Goal: Information Seeking & Learning: Learn about a topic

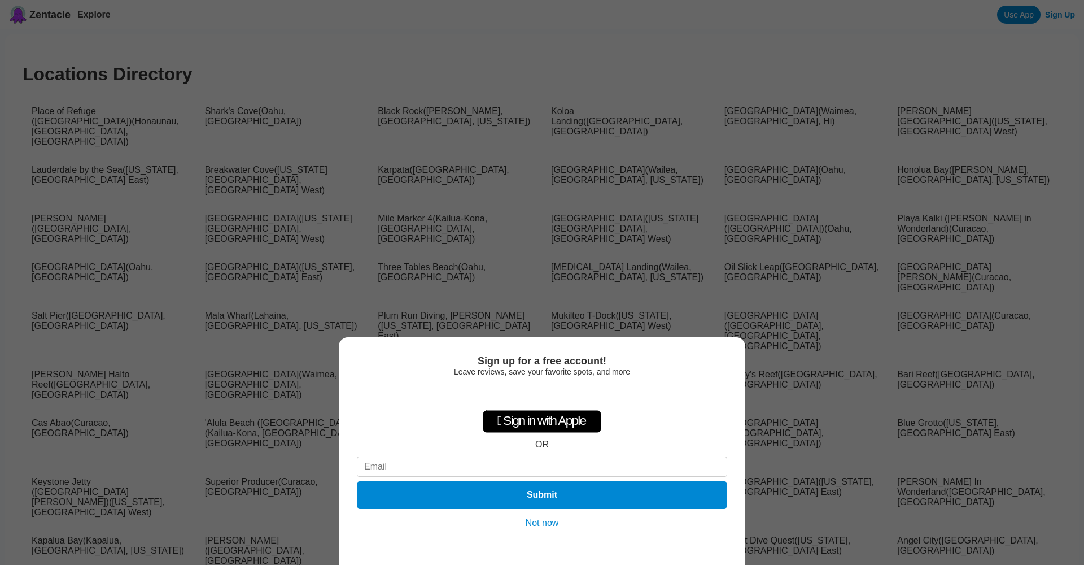
click at [543, 521] on button "Not now" at bounding box center [542, 522] width 40 height 11
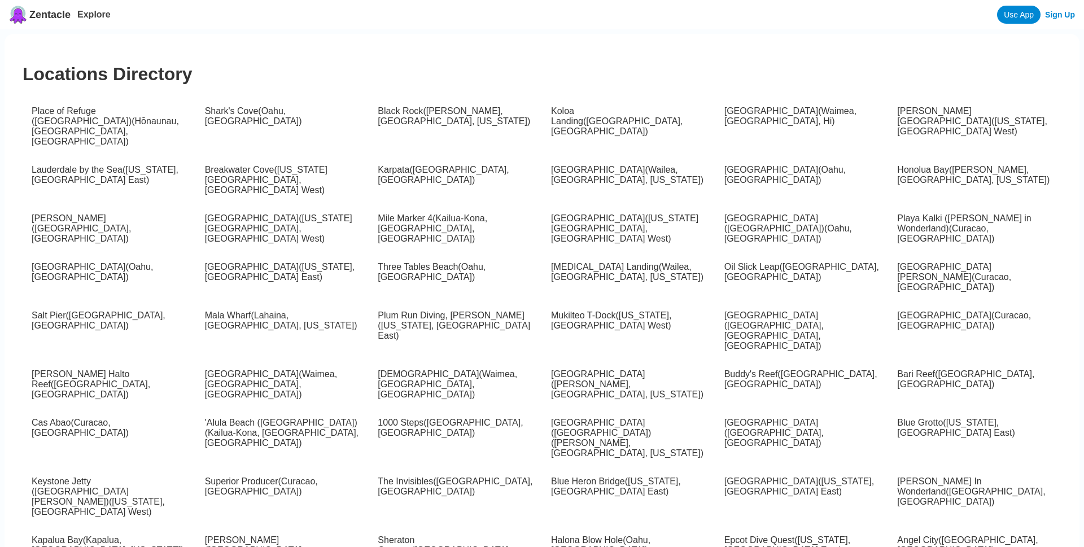
scroll to position [43417, 0]
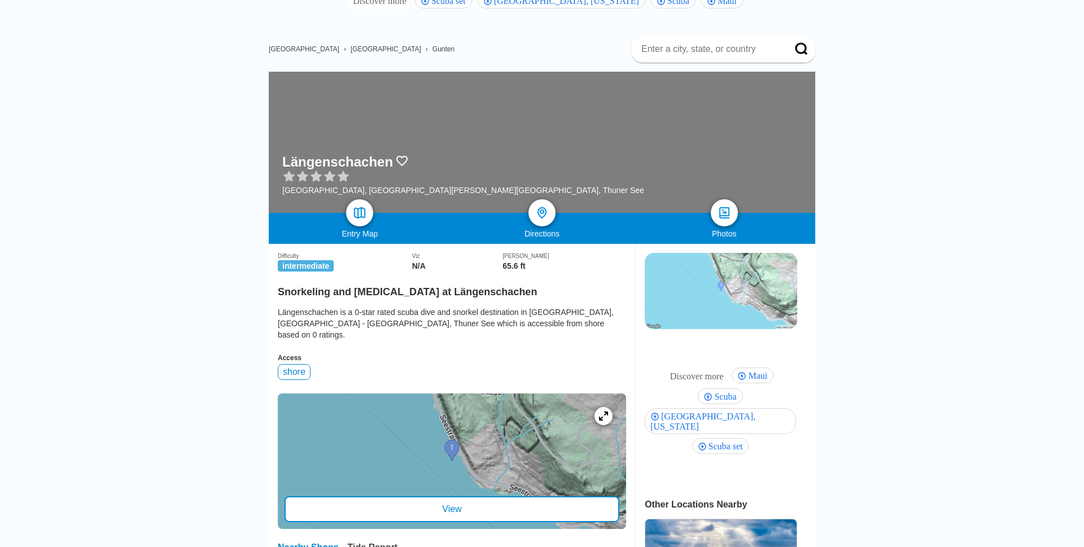
scroll to position [68, 0]
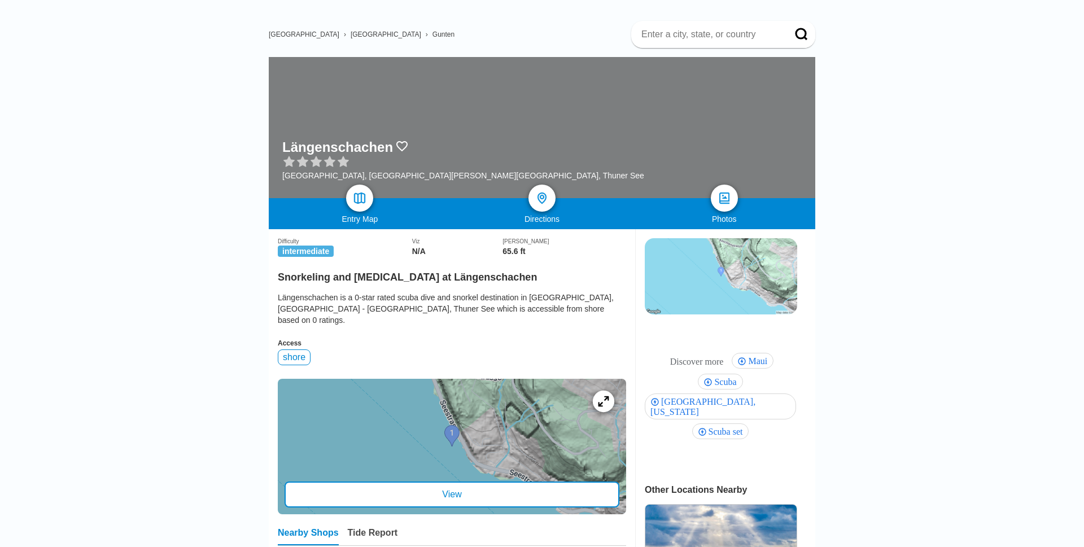
click at [600, 396] on icon at bounding box center [603, 401] width 11 height 11
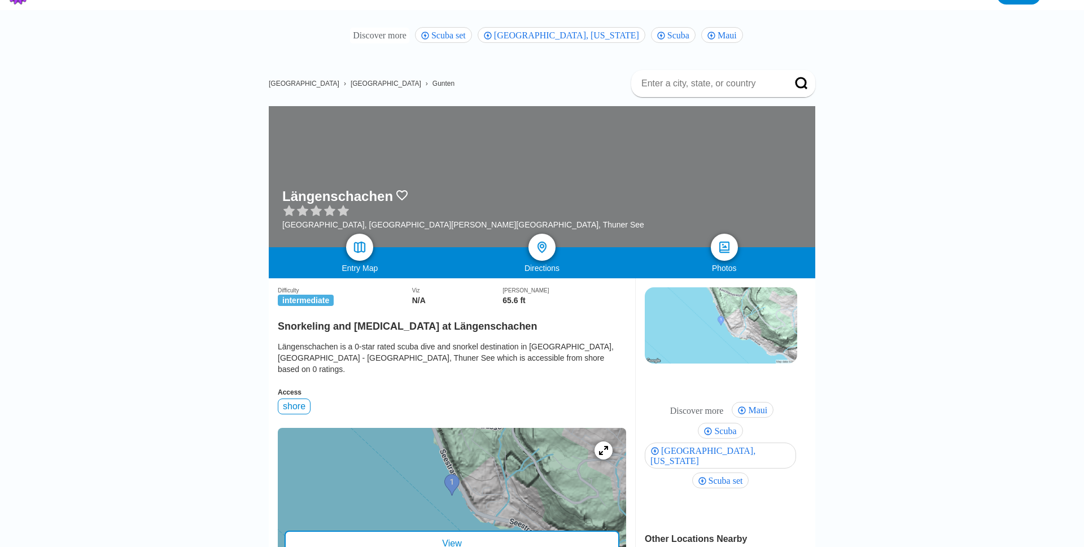
scroll to position [18, 0]
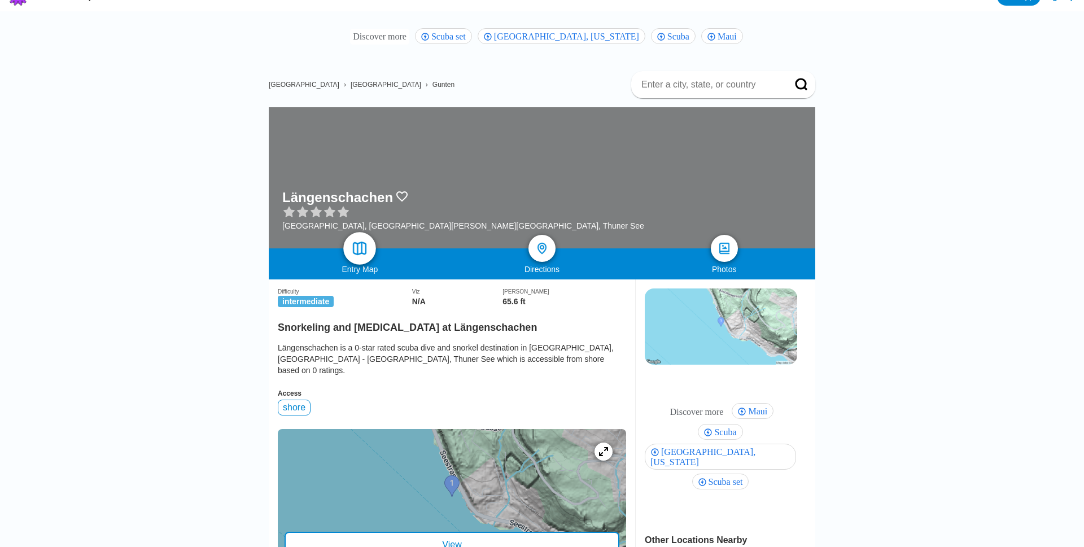
click at [356, 245] on img at bounding box center [360, 249] width 16 height 16
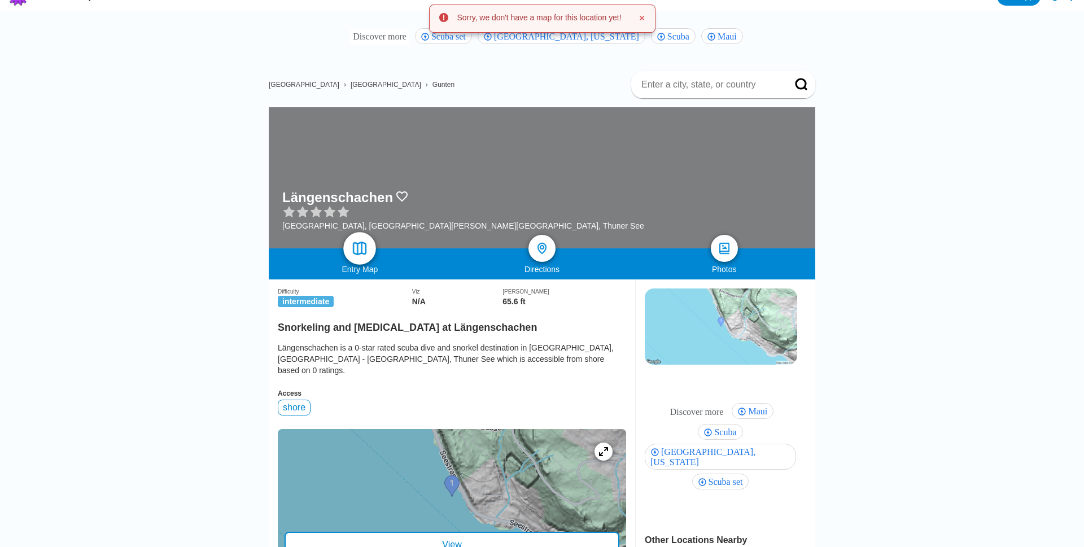
scroll to position [0, 0]
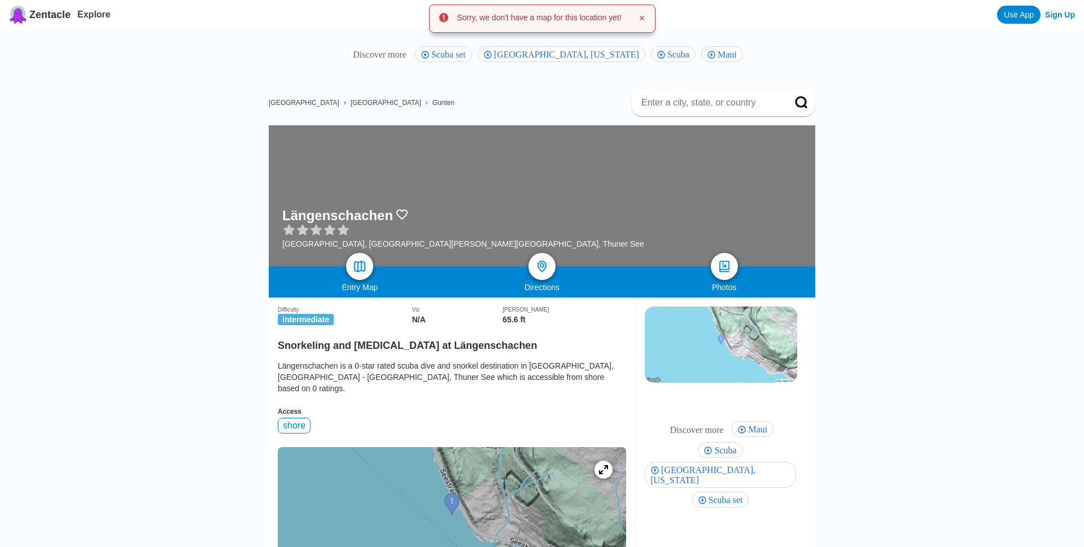
click at [726, 357] on img at bounding box center [721, 345] width 152 height 76
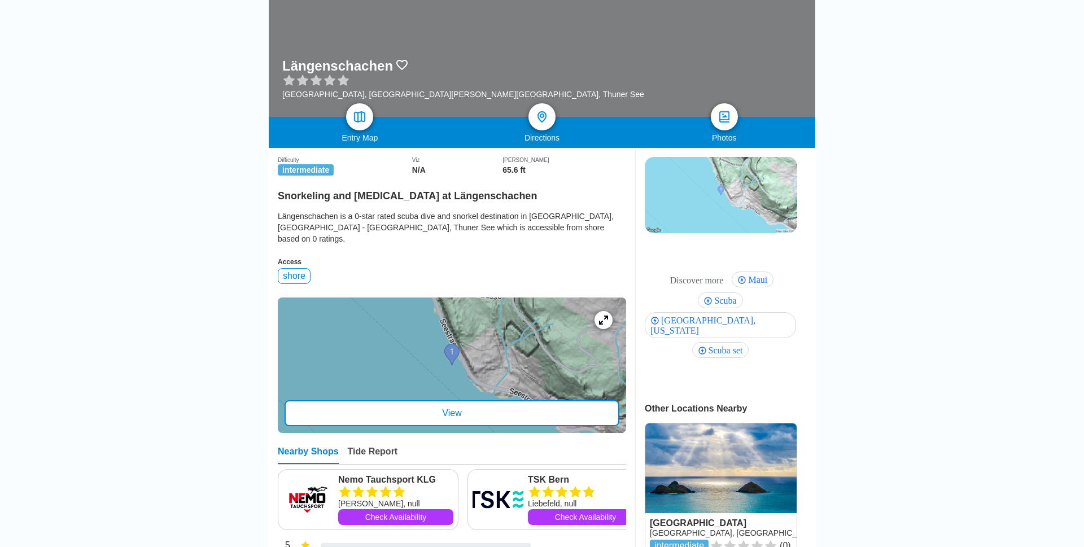
scroll to position [178, 0]
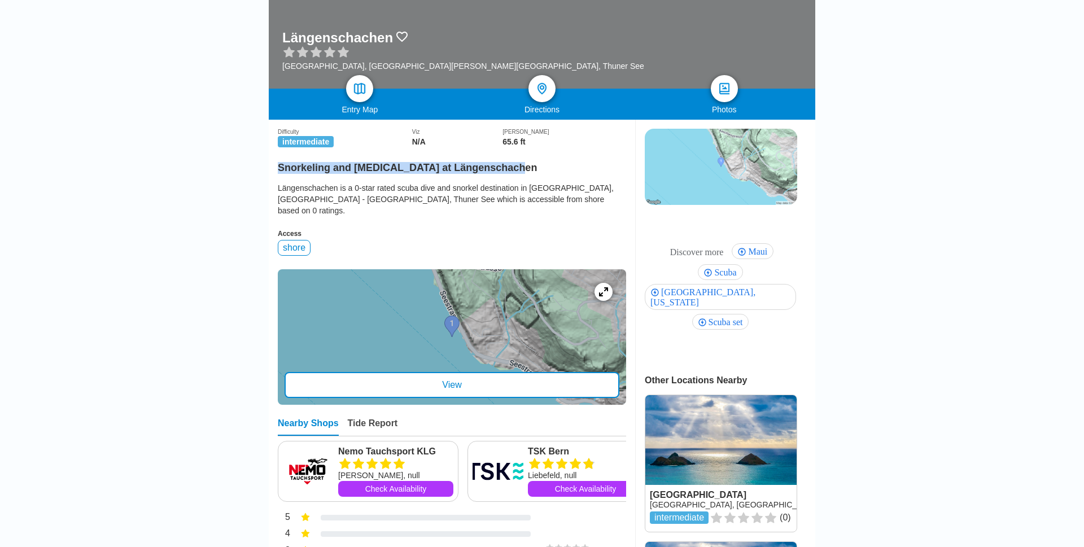
copy h2 "Snorkeling and [MEDICAL_DATA] at Längenschachen"
drag, startPoint x: 274, startPoint y: 170, endPoint x: 557, endPoint y: 171, distance: 282.9
drag, startPoint x: 360, startPoint y: 220, endPoint x: 363, endPoint y: 197, distance: 23.8
click at [362, 215] on div "Difficulty intermediate Viz N/A Max Depth 65.6 ft Snorkeling and [MEDICAL_DATA]…" at bounding box center [452, 311] width 348 height 382
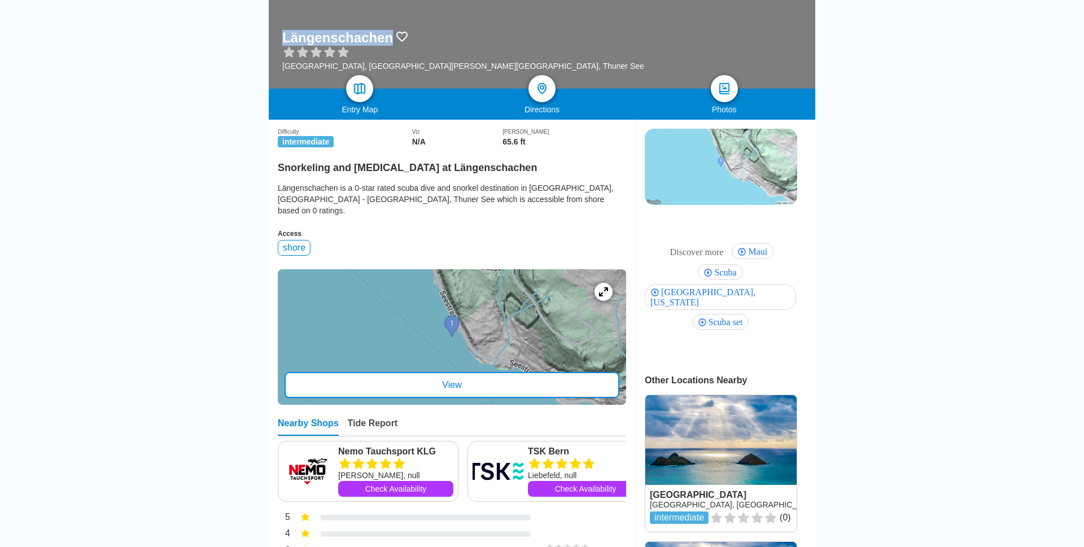
copy div "Längenschachen"
drag, startPoint x: 278, startPoint y: 36, endPoint x: 330, endPoint y: 10, distance: 58.1
click at [390, 39] on div "Längenschachen [GEOGRAPHIC_DATA], [GEOGRAPHIC_DATA] - [GEOGRAPHIC_DATA], Thuner…" at bounding box center [542, 17] width 547 height 141
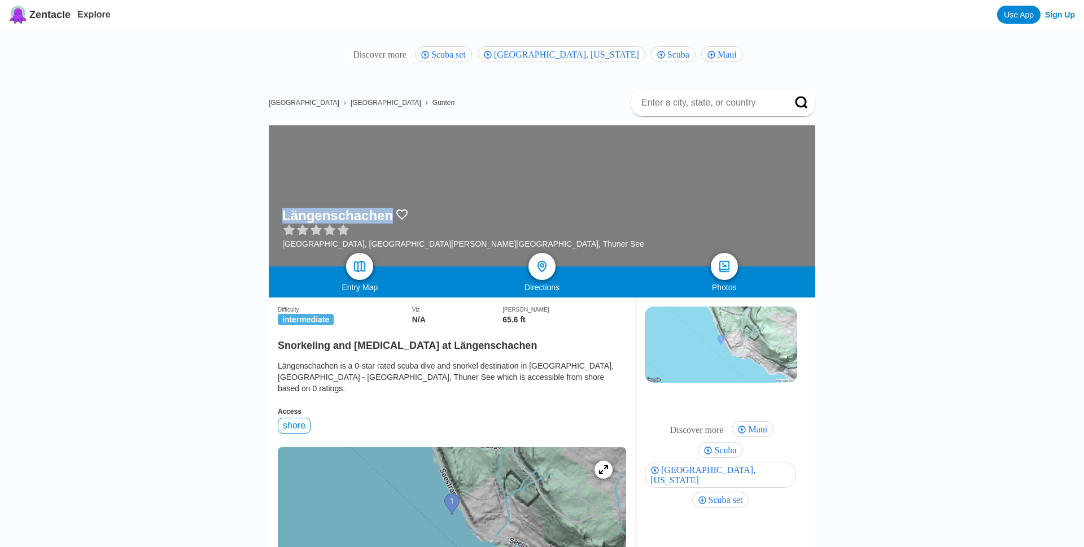
scroll to position [0, 0]
copy h2 "Snorkeling and [MEDICAL_DATA] at Längenschachen"
drag, startPoint x: 280, startPoint y: 346, endPoint x: 522, endPoint y: 344, distance: 242.8
click at [522, 344] on h2 "Snorkeling and [MEDICAL_DATA] at Längenschachen" at bounding box center [452, 342] width 348 height 19
drag, startPoint x: 373, startPoint y: 334, endPoint x: 394, endPoint y: 347, distance: 24.4
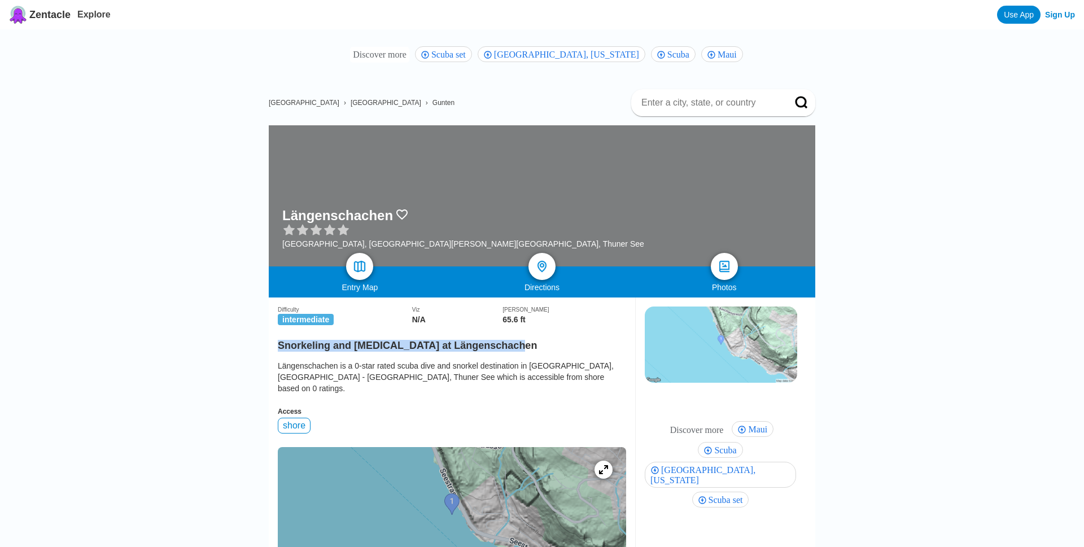
click at [374, 334] on div "Difficulty intermediate Viz N/A Max Depth 65.6 ft Snorkeling and [MEDICAL_DATA]…" at bounding box center [452, 489] width 348 height 382
drag, startPoint x: 417, startPoint y: 347, endPoint x: 278, endPoint y: 346, distance: 138.9
click at [278, 346] on h2 "Snorkeling and [MEDICAL_DATA] at Längenschachen" at bounding box center [452, 342] width 348 height 19
copy h2 "Snorkeling and [MEDICAL_DATA]"
